Goal: Information Seeking & Learning: Compare options

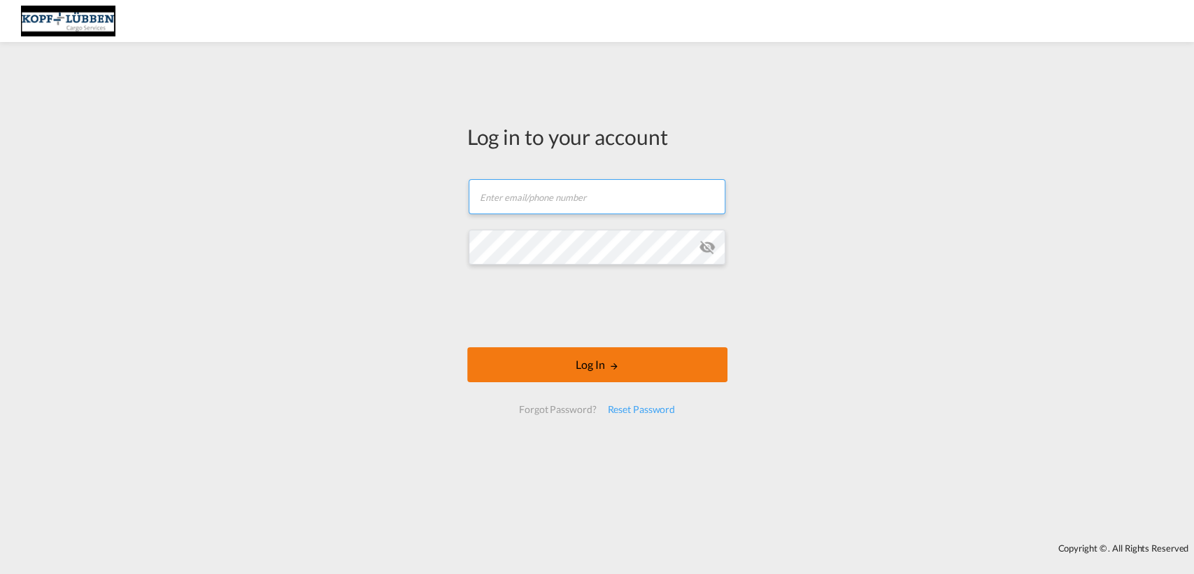
type input "[EMAIL_ADDRESS][PERSON_NAME][DOMAIN_NAME]"
click at [569, 367] on button "Log In" at bounding box center [597, 364] width 260 height 35
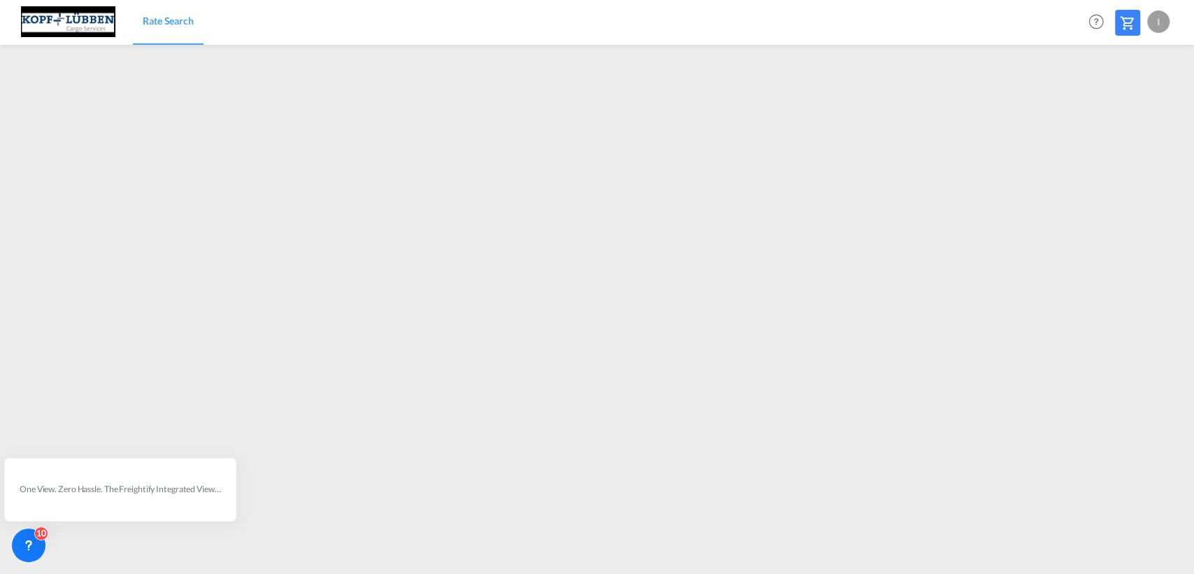
click at [1159, 27] on div "I" at bounding box center [1158, 21] width 22 height 22
click at [1125, 108] on button "Logout" at bounding box center [1141, 107] width 91 height 28
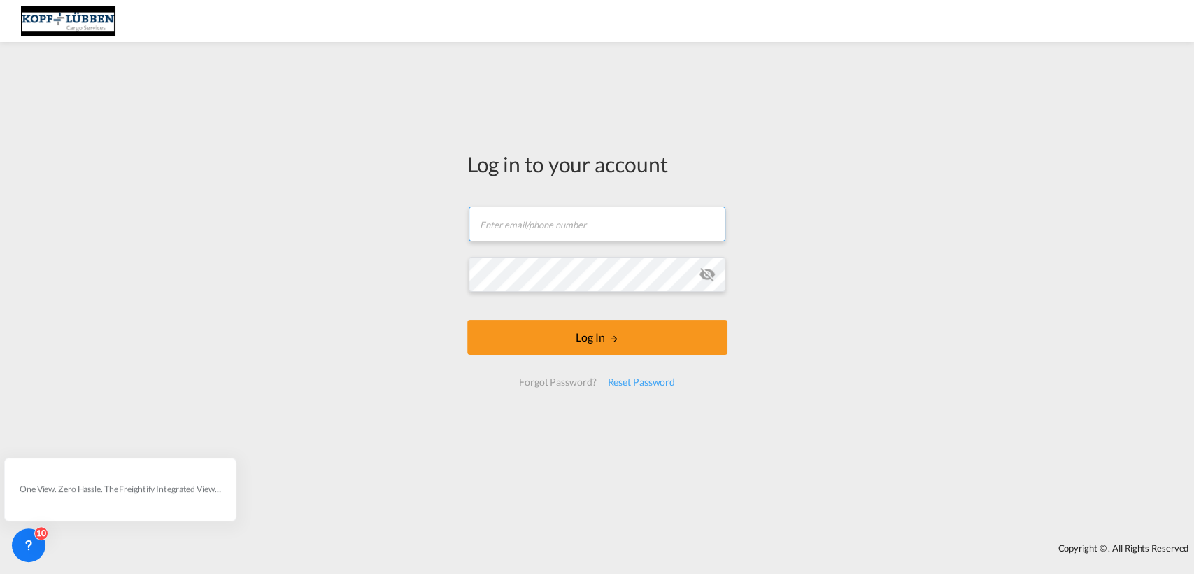
type input "[EMAIL_ADDRESS][PERSON_NAME][DOMAIN_NAME]"
